Goal: Task Accomplishment & Management: Complete application form

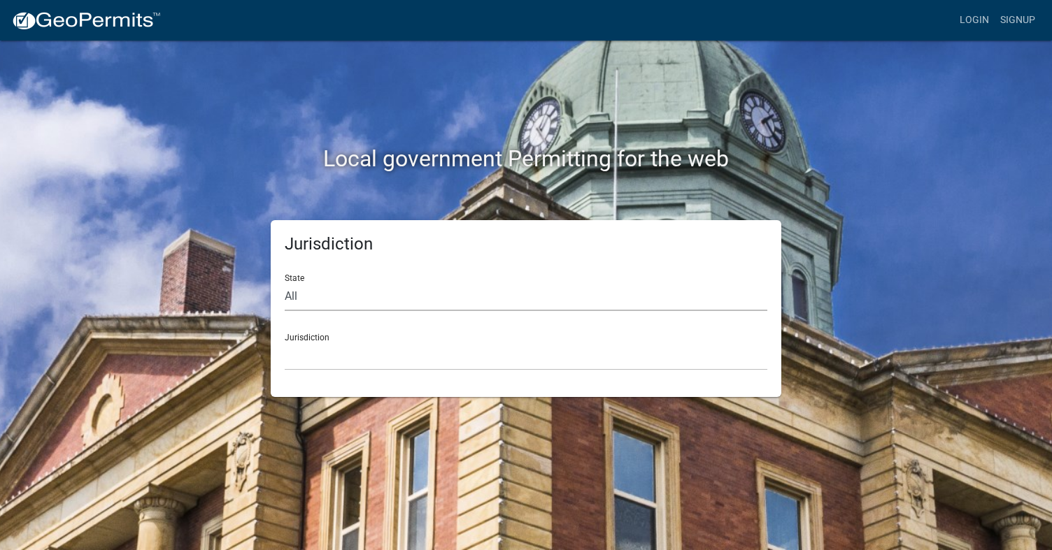
click at [288, 291] on select "All [US_STATE] [US_STATE] [US_STATE] [US_STATE] [US_STATE] [US_STATE] [US_STATE…" at bounding box center [526, 296] width 482 height 29
select select "[US_STATE]"
click at [285, 282] on select "All [US_STATE] [US_STATE] [US_STATE] [US_STATE] [US_STATE] [US_STATE] [US_STATE…" at bounding box center [526, 296] width 482 height 29
click at [318, 337] on div "Jurisdiction City of [GEOGRAPHIC_DATA], [US_STATE] City of [GEOGRAPHIC_DATA], […" at bounding box center [526, 346] width 482 height 48
click at [333, 340] on div "Jurisdiction City of [GEOGRAPHIC_DATA], [US_STATE] City of [GEOGRAPHIC_DATA], […" at bounding box center [526, 346] width 482 height 48
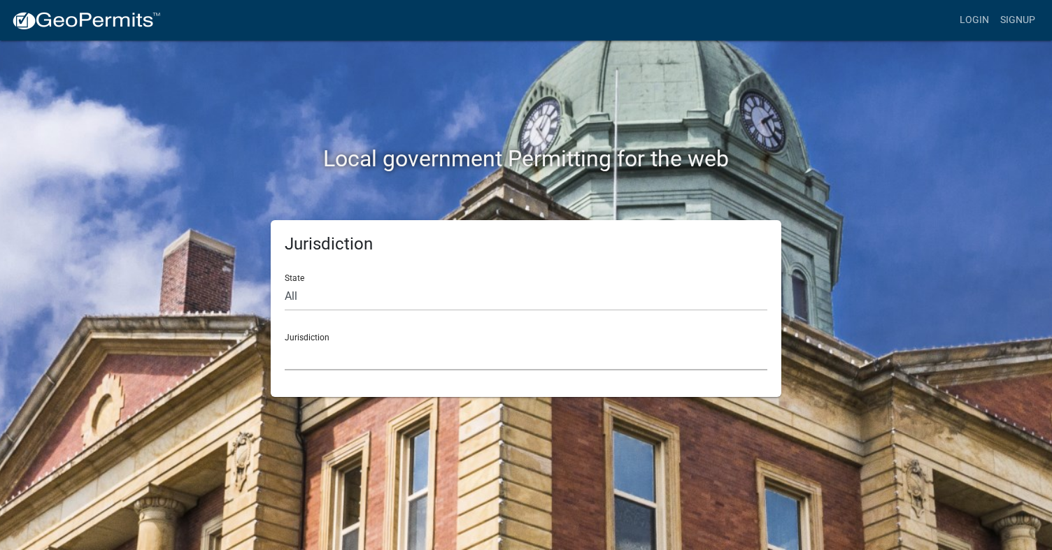
click at [338, 350] on select "City of [GEOGRAPHIC_DATA], [US_STATE] City of [GEOGRAPHIC_DATA], [US_STATE] Cit…" at bounding box center [526, 356] width 482 height 29
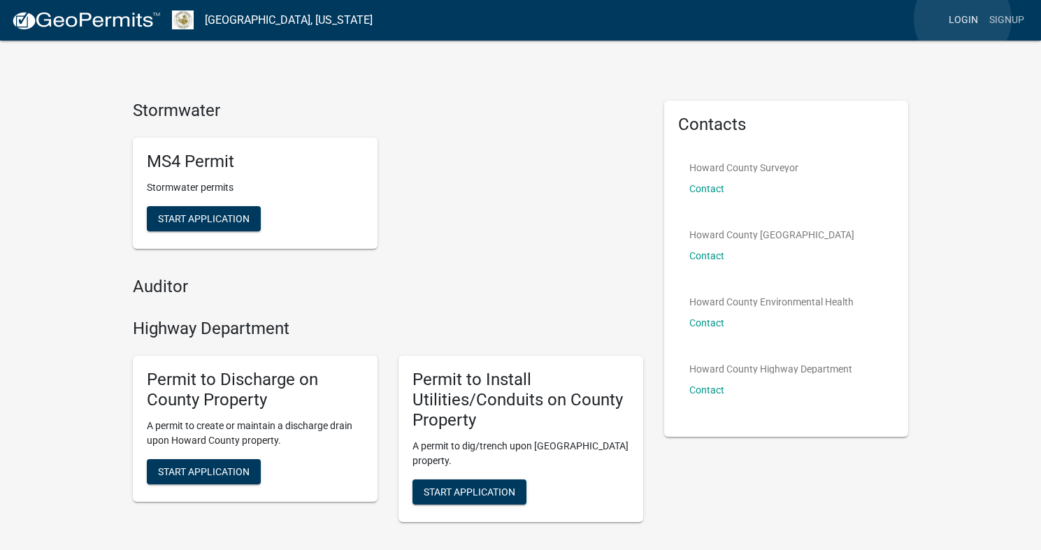
click at [963, 19] on link "Login" at bounding box center [963, 20] width 41 height 27
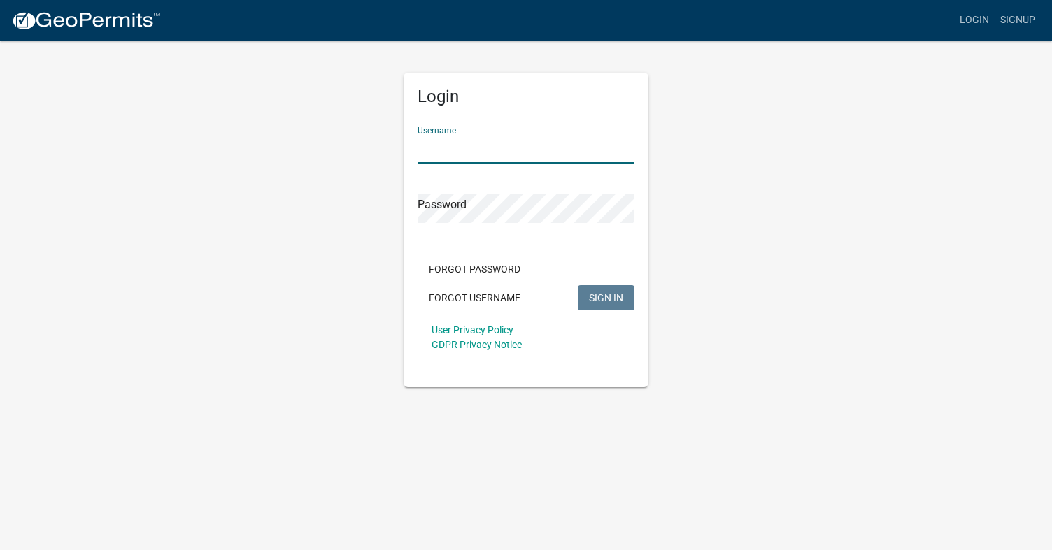
click at [466, 147] on input "Username" at bounding box center [525, 149] width 217 height 29
type input "DavEx"
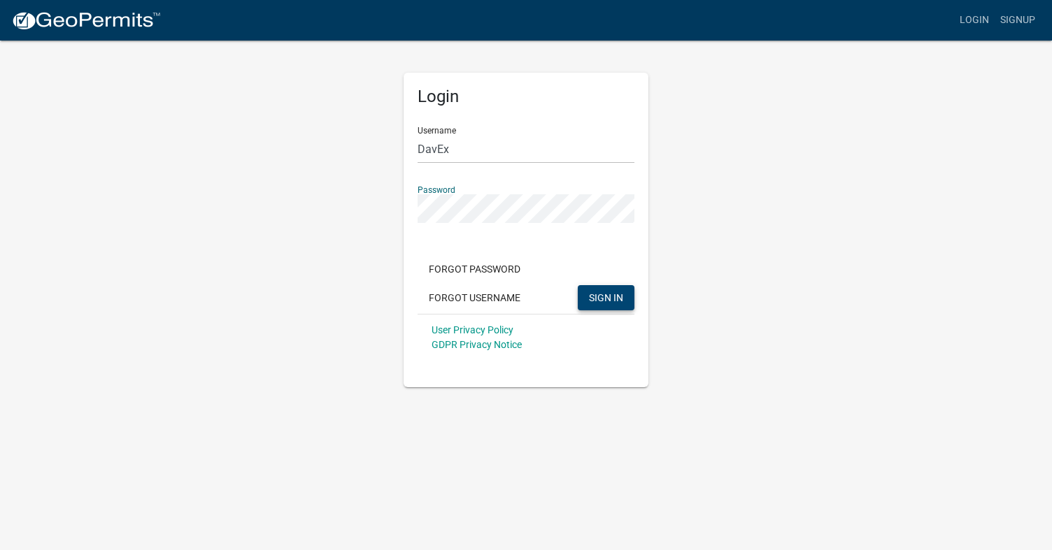
click at [605, 294] on span "SIGN IN" at bounding box center [606, 297] width 34 height 11
click at [598, 294] on span "SIGN IN" at bounding box center [606, 297] width 34 height 11
drag, startPoint x: 217, startPoint y: 127, endPoint x: 294, endPoint y: 131, distance: 77.0
click at [217, 127] on div "Login Username DavEx Password Forgot Password Forgot Username SIGN IN User Priv…" at bounding box center [525, 213] width 797 height 348
drag, startPoint x: 469, startPoint y: 153, endPoint x: 396, endPoint y: 152, distance: 72.7
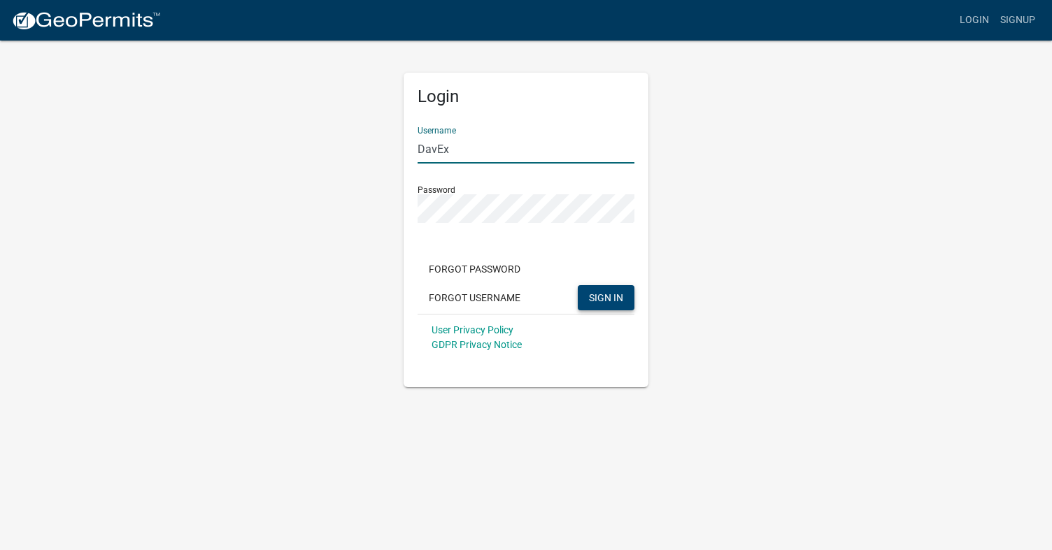
click at [396, 152] on div "Login Username DavEx Password Forgot Password Forgot Username SIGN IN User Priv…" at bounding box center [526, 213] width 266 height 348
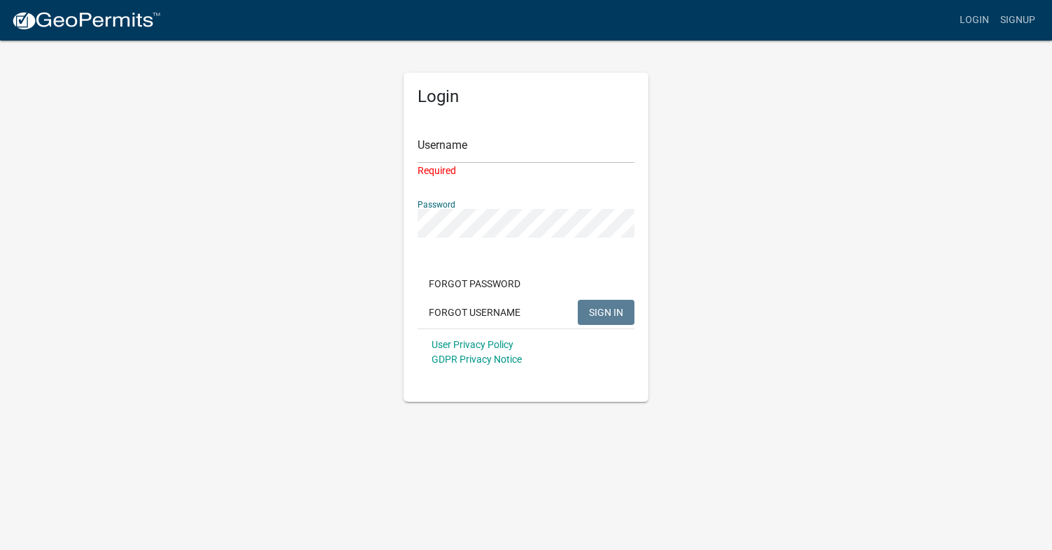
click at [401, 224] on div "Login Username Required Password Forgot Password Forgot Username SIGN IN User P…" at bounding box center [526, 220] width 266 height 363
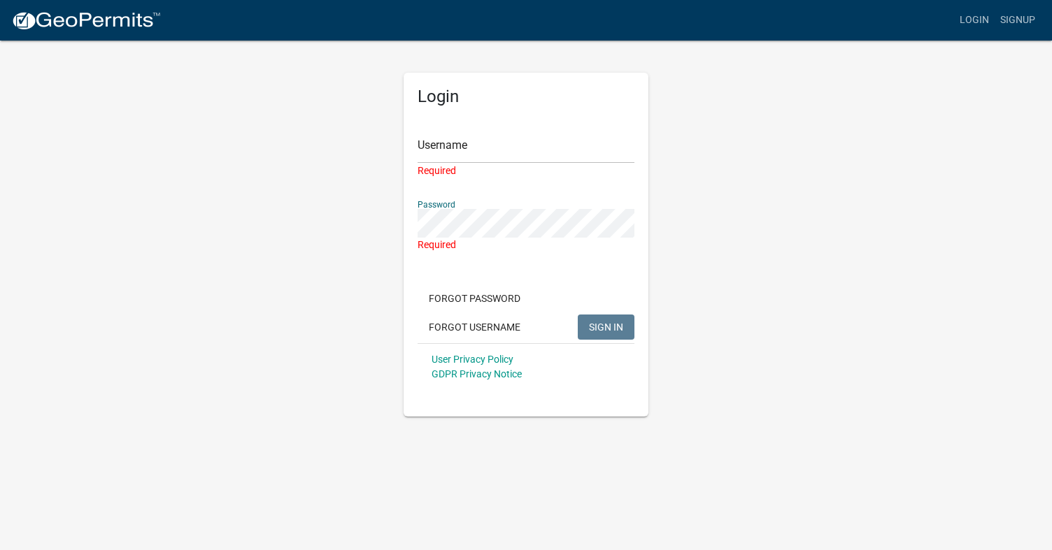
click at [777, 321] on div "Login Username Required Password Required Forgot Password Forgot Username SIGN …" at bounding box center [525, 228] width 797 height 378
click at [566, 408] on div "Login Username Required Password Required Forgot Password Forgot Username SIGN …" at bounding box center [525, 245] width 245 height 344
click at [445, 94] on h5 "Login" at bounding box center [525, 97] width 217 height 20
click at [1012, 17] on link "Signup" at bounding box center [1017, 20] width 46 height 27
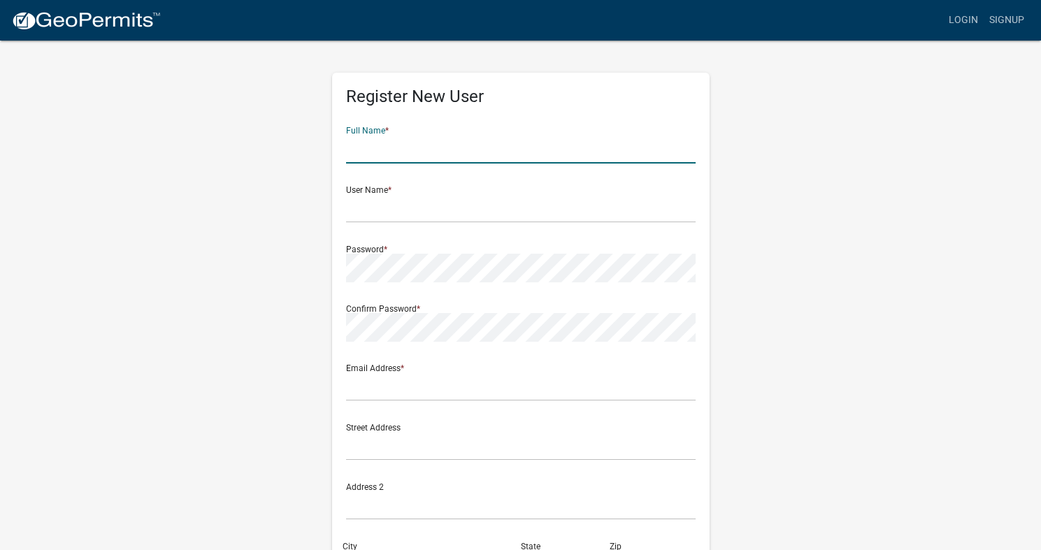
drag, startPoint x: 390, startPoint y: 143, endPoint x: 443, endPoint y: 148, distance: 53.4
click at [392, 144] on input "text" at bounding box center [521, 149] width 350 height 29
type input "[PERSON_NAME]"
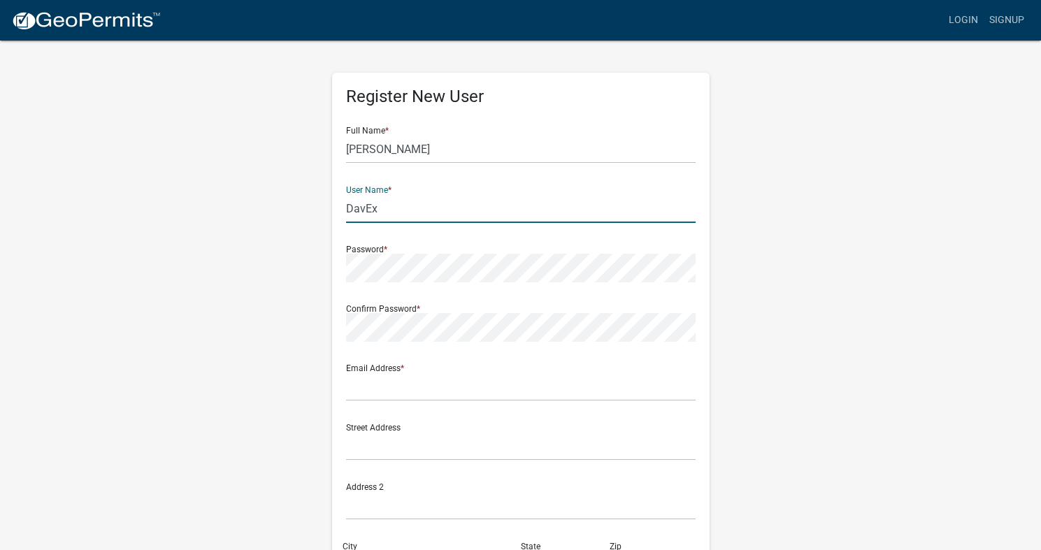
type input "DavEx"
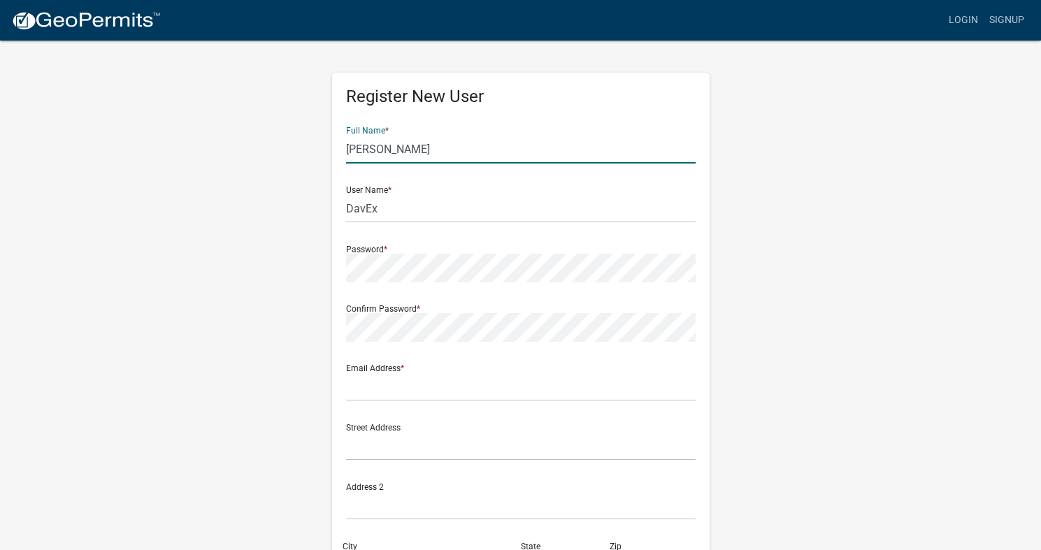
click at [438, 151] on input "[PERSON_NAME]" at bounding box center [521, 149] width 350 height 29
click at [387, 146] on input "[PERSON_NAME] Excavating, Inc" at bounding box center [521, 149] width 350 height 29
type input "Davidson Excavating, Inc"
click at [531, 248] on div "Password *" at bounding box center [521, 258] width 350 height 48
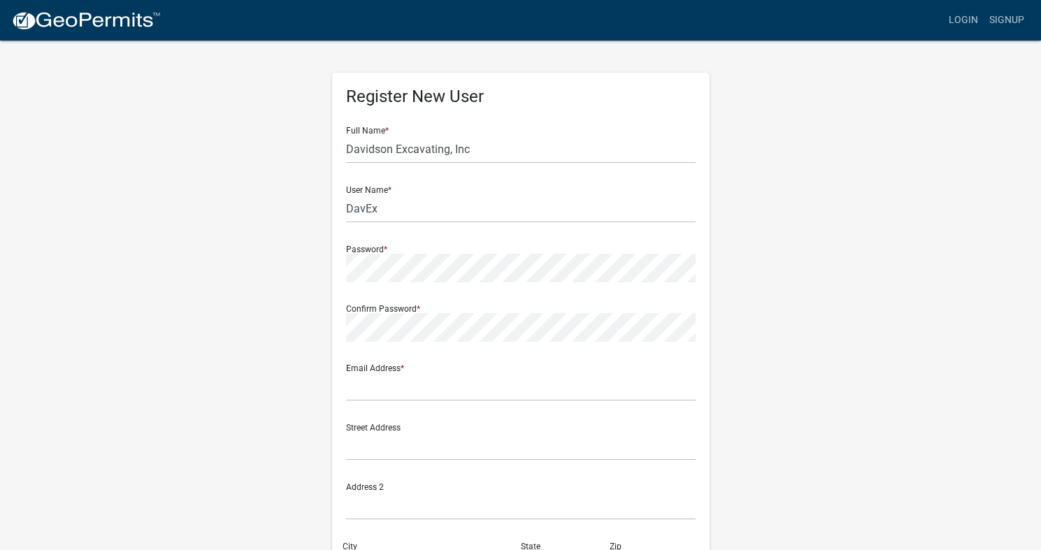
click at [420, 313] on div "Confirm Password *" at bounding box center [521, 318] width 350 height 48
click at [624, 360] on div "Email Address *" at bounding box center [521, 377] width 350 height 48
click at [384, 385] on input "text" at bounding box center [521, 387] width 350 height 29
type input "s"
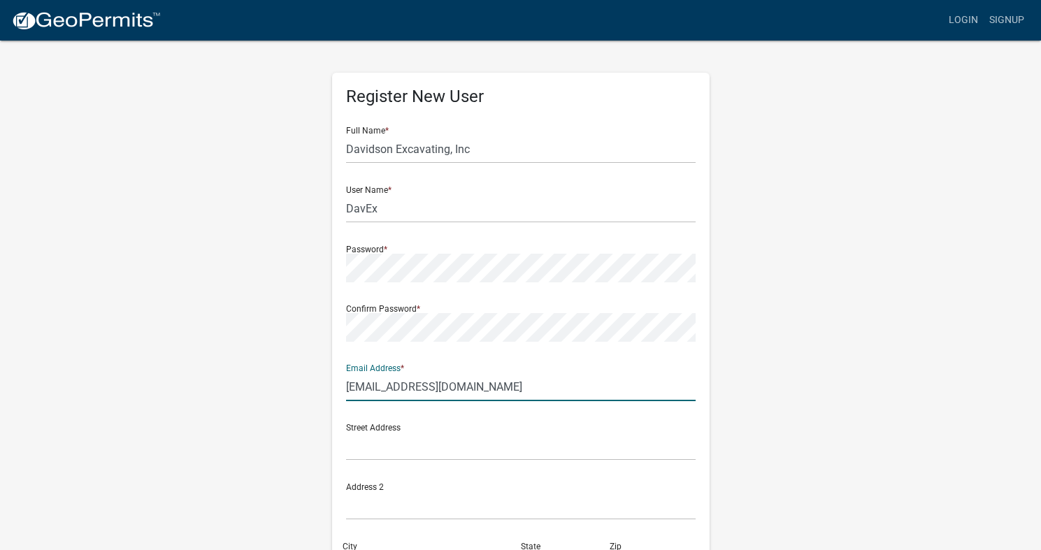
type input "[EMAIL_ADDRESS][DOMAIN_NAME]"
click at [412, 439] on input "text" at bounding box center [521, 446] width 350 height 29
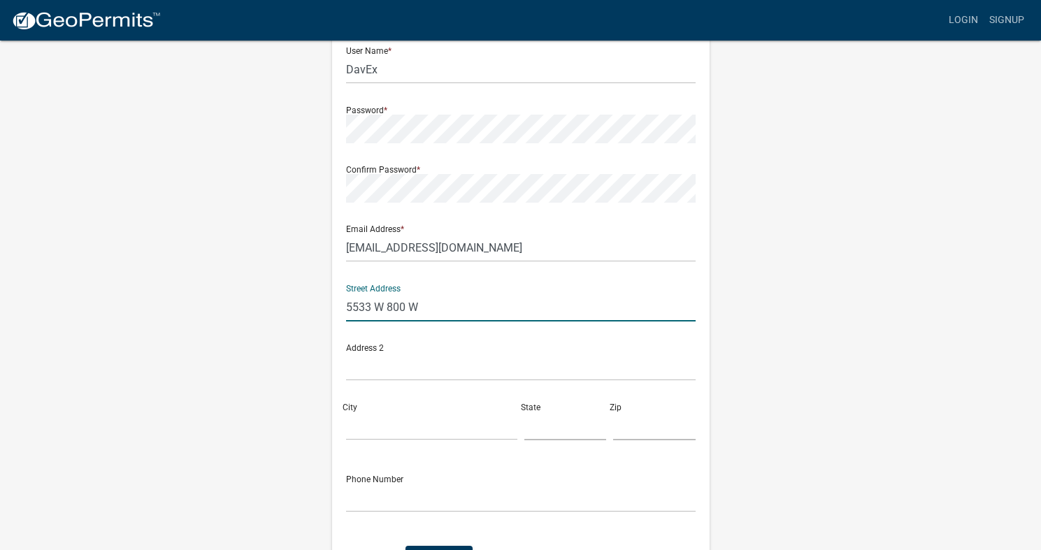
scroll to position [140, 0]
type input "5533 W 800 W"
click at [374, 409] on div "City" at bounding box center [432, 416] width 178 height 48
click at [353, 403] on div "City" at bounding box center [432, 416] width 178 height 48
type input "[GEOGRAPHIC_DATA]"
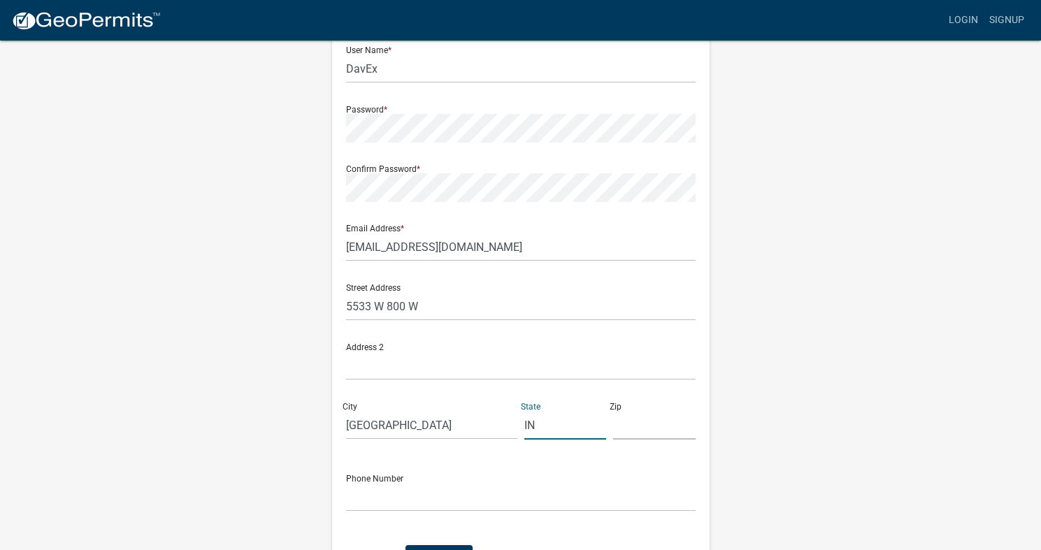
type input "IN"
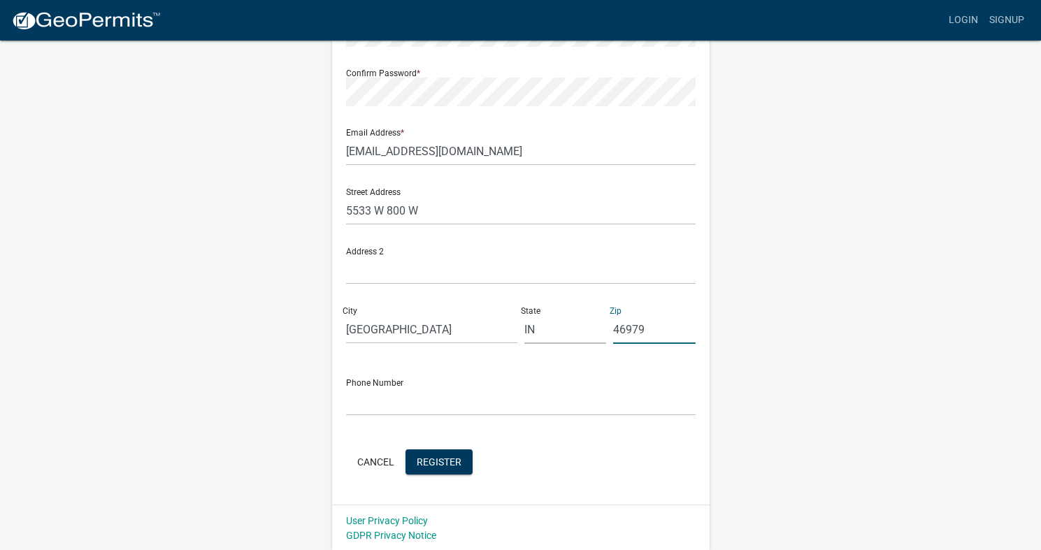
scroll to position [237, 0]
type input "46979"
click at [380, 396] on input "text" at bounding box center [521, 400] width 350 height 29
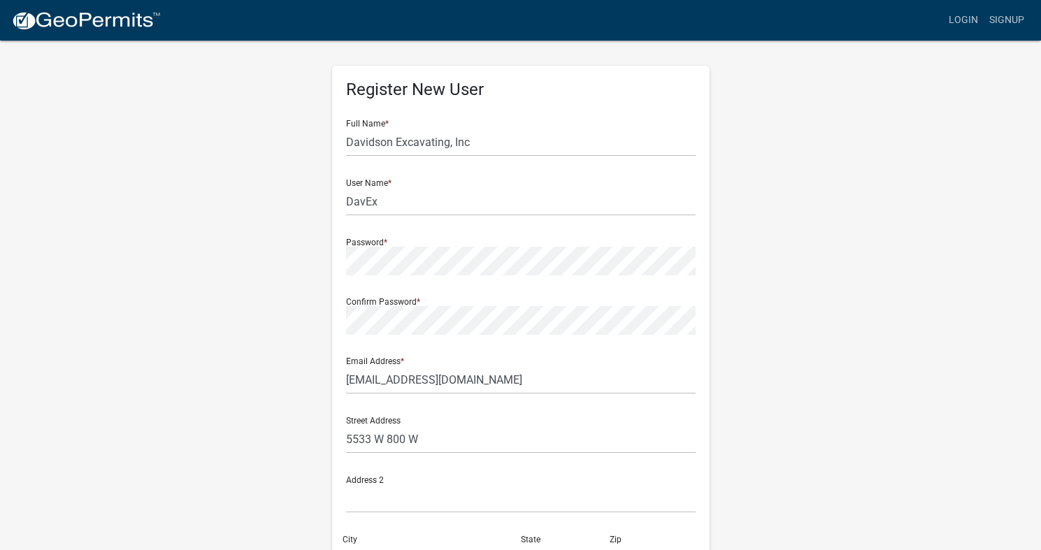
scroll to position [0, 0]
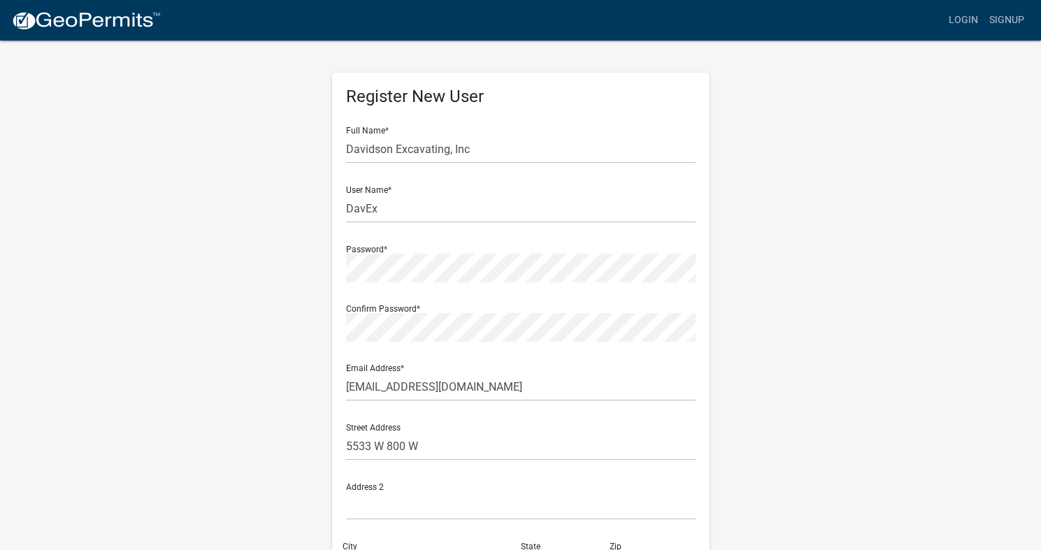
type input "7658837876"
drag, startPoint x: 463, startPoint y: 138, endPoint x: 468, endPoint y: 144, distance: 7.4
click at [466, 144] on input "Davidson Excavating, Inc" at bounding box center [521, 149] width 350 height 29
click at [473, 143] on input "Davidson Excavating, Inc" at bounding box center [521, 149] width 350 height 29
type input "Davidson Excavating, Inc."
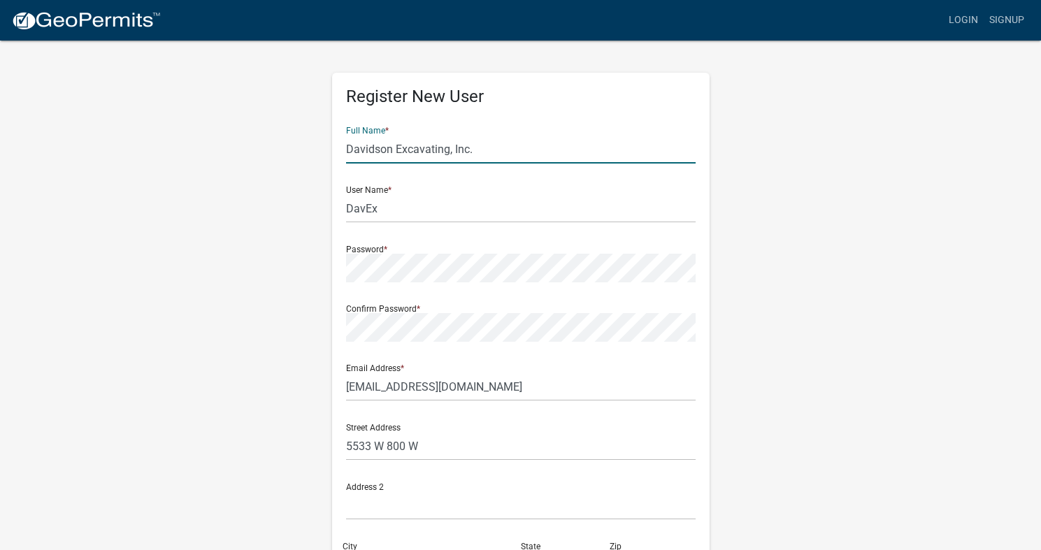
click at [564, 307] on div "Confirm Password *" at bounding box center [521, 318] width 350 height 48
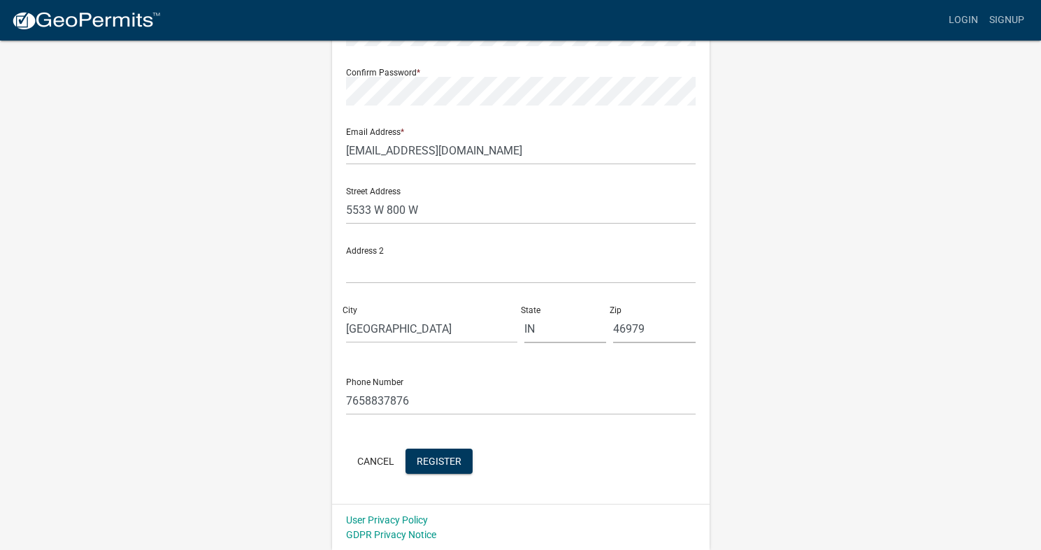
scroll to position [237, 0]
click at [444, 457] on span "Register" at bounding box center [439, 459] width 45 height 11
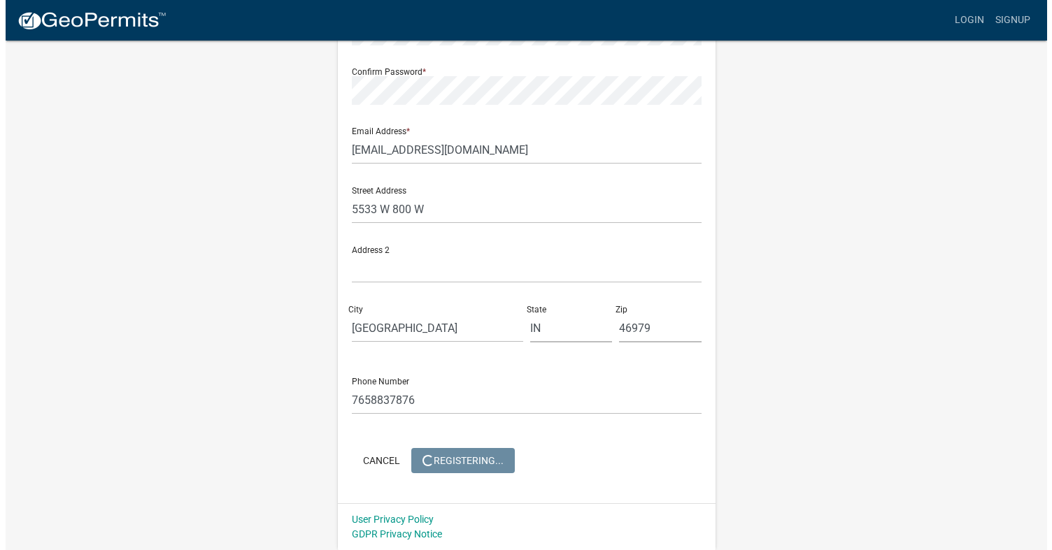
scroll to position [0, 0]
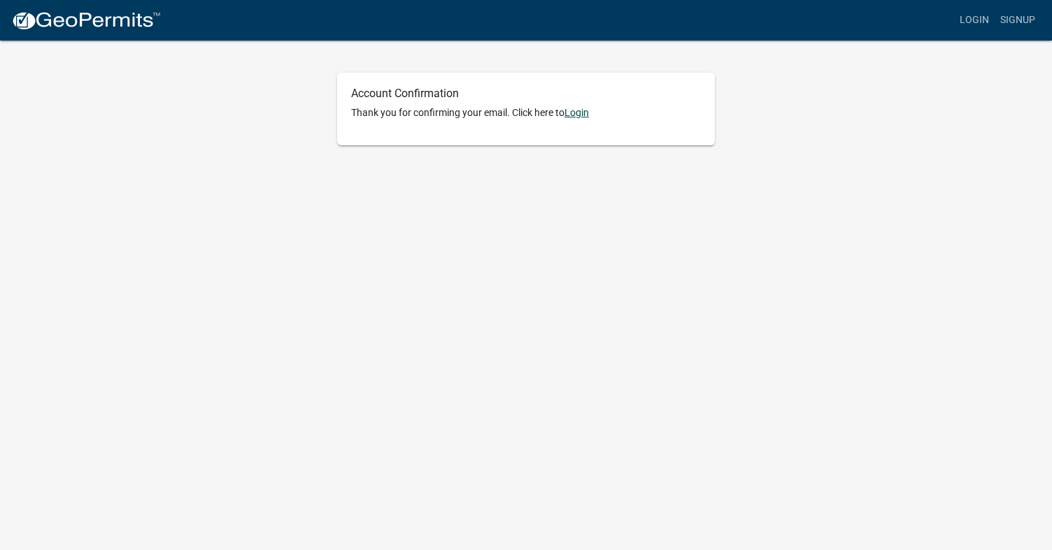
click at [585, 110] on link "Login" at bounding box center [576, 112] width 24 height 11
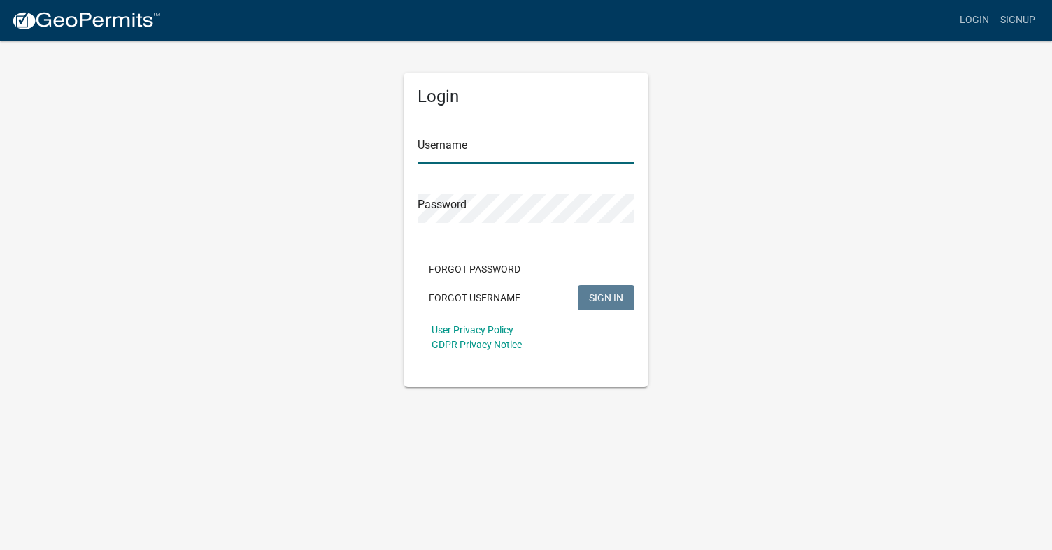
click at [495, 152] on input "Username" at bounding box center [525, 149] width 217 height 29
type input "DavEx"
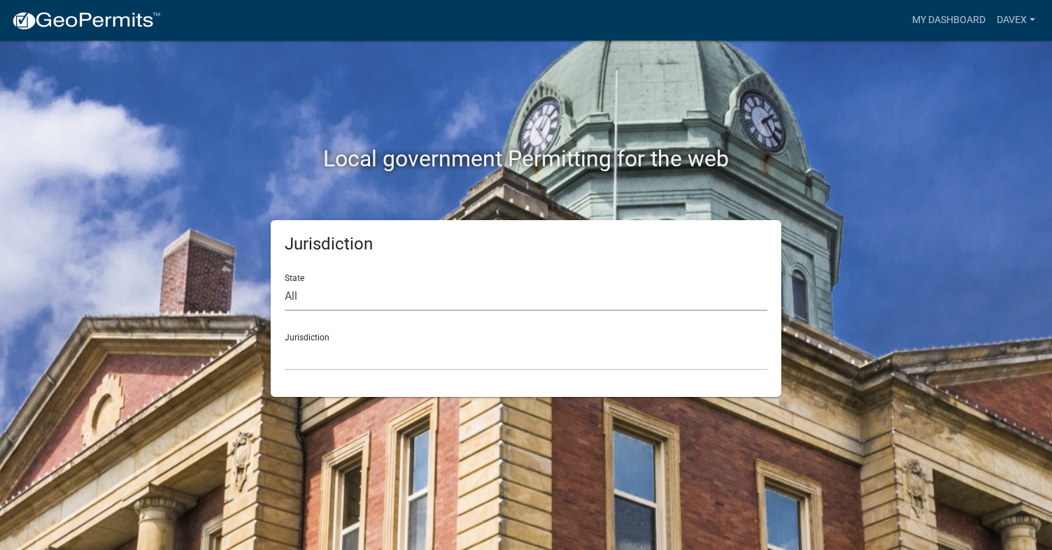
click at [294, 296] on select "All [US_STATE] [US_STATE] [US_STATE] [US_STATE] [US_STATE] [US_STATE] [US_STATE…" at bounding box center [526, 296] width 482 height 29
select select "[US_STATE]"
click at [285, 282] on select "All [US_STATE] [US_STATE] [US_STATE] [US_STATE] [US_STATE] [US_STATE] [US_STATE…" at bounding box center [526, 296] width 482 height 29
click at [317, 333] on div "Jurisdiction City of [GEOGRAPHIC_DATA], [US_STATE] City of [GEOGRAPHIC_DATA], […" at bounding box center [526, 346] width 482 height 48
drag, startPoint x: 316, startPoint y: 341, endPoint x: 316, endPoint y: 351, distance: 9.8
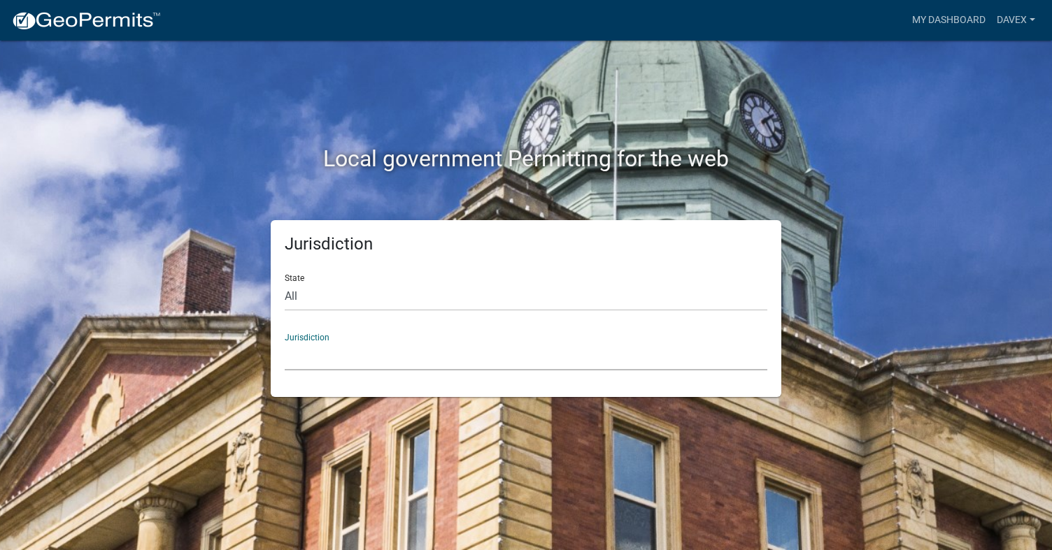
click at [316, 342] on select "City of [GEOGRAPHIC_DATA], [US_STATE] City of [GEOGRAPHIC_DATA], [US_STATE] Cit…" at bounding box center [526, 356] width 482 height 29
